Goal: Task Accomplishment & Management: Manage account settings

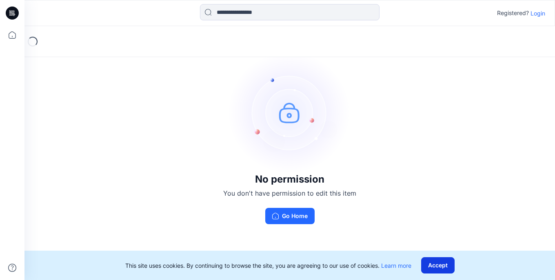
click at [443, 265] on button "Accept" at bounding box center [437, 265] width 33 height 16
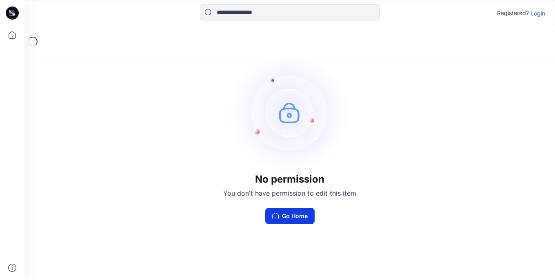
click at [290, 213] on button "Go Home" at bounding box center [289, 216] width 49 height 16
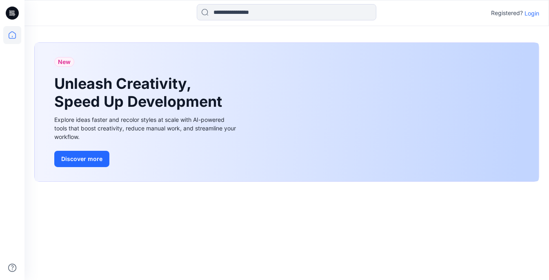
click at [527, 18] on div "Registered? Login" at bounding box center [515, 13] width 48 height 10
click at [530, 10] on p "Login" at bounding box center [531, 13] width 15 height 9
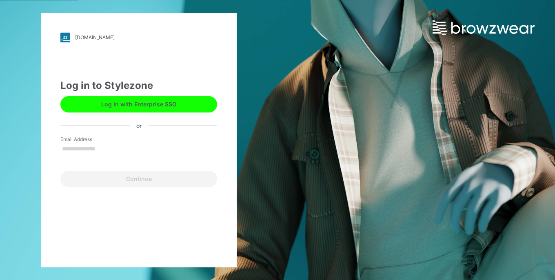
click at [193, 144] on input "Email Address" at bounding box center [138, 149] width 157 height 12
type input "**********"
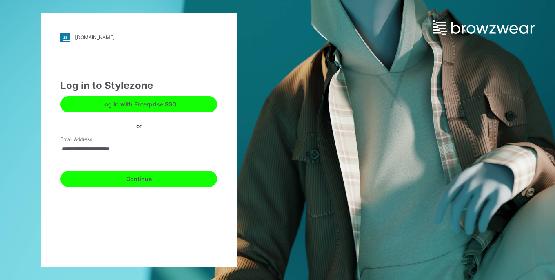
click at [156, 178] on button "Continue" at bounding box center [138, 179] width 157 height 16
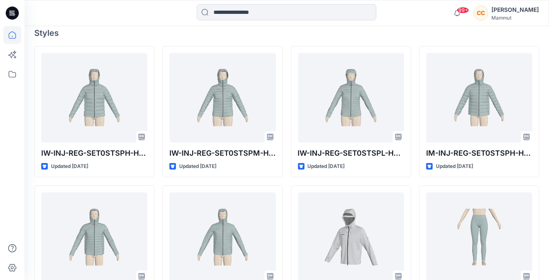
scroll to position [224, 0]
